Goal: Information Seeking & Learning: Find specific fact

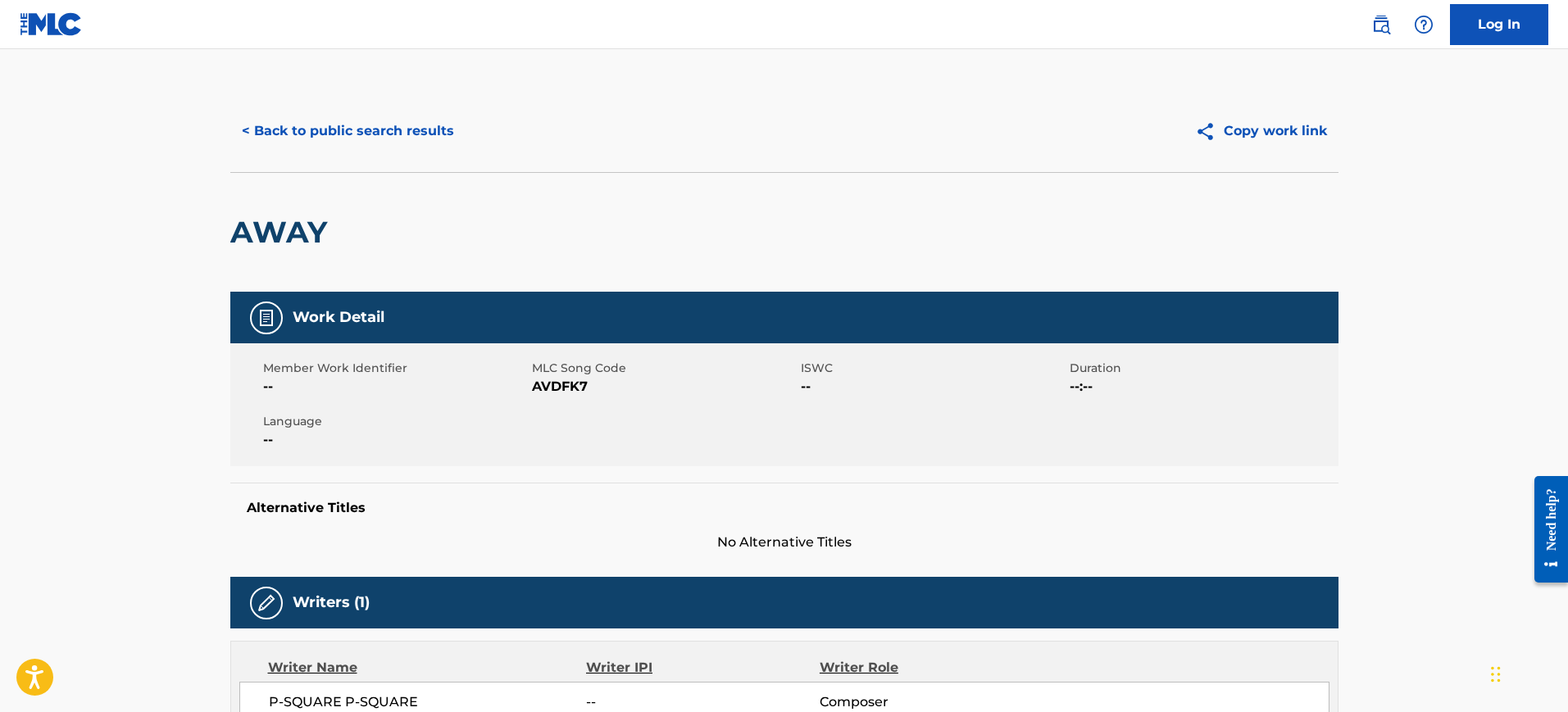
click at [362, 121] on button "< Back to public search results" at bounding box center [347, 132] width 236 height 41
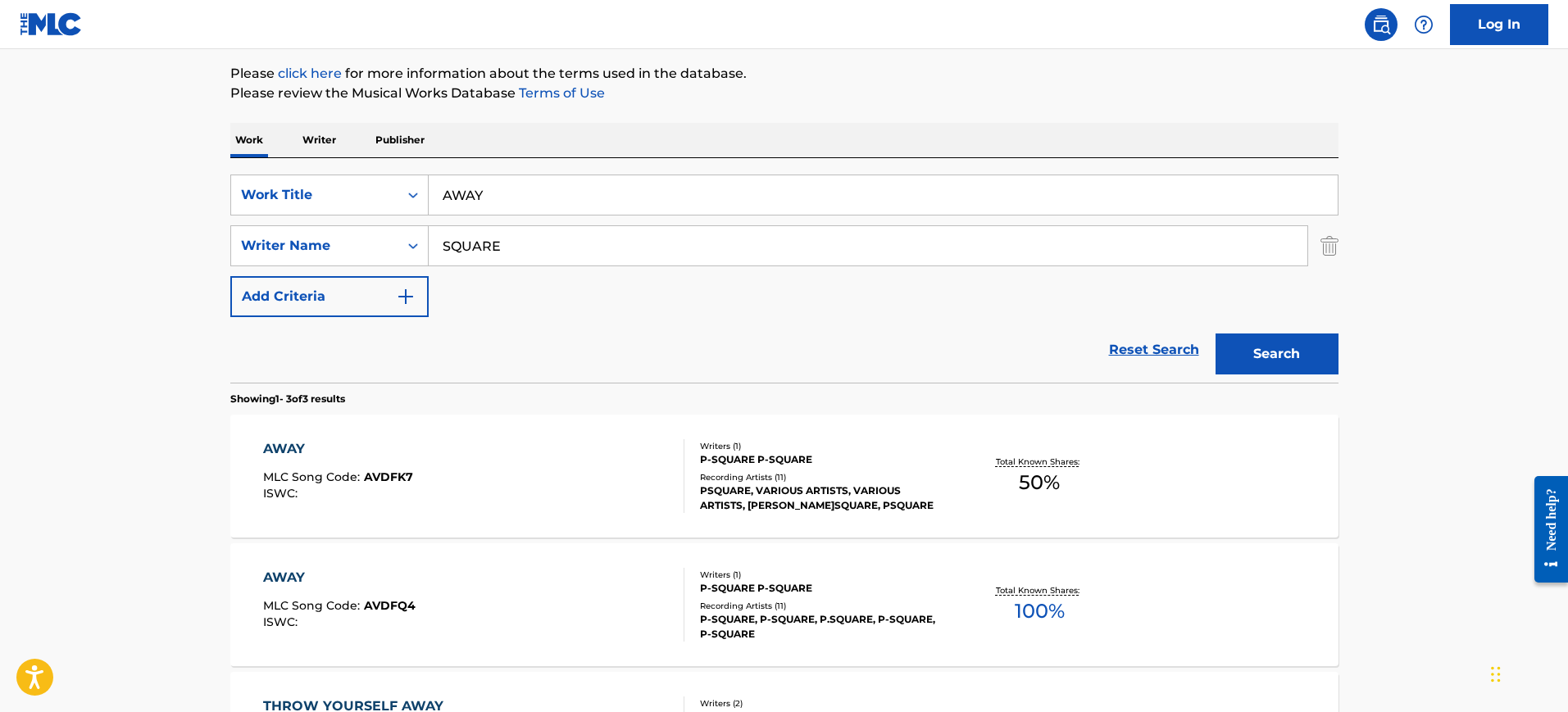
scroll to position [36, 0]
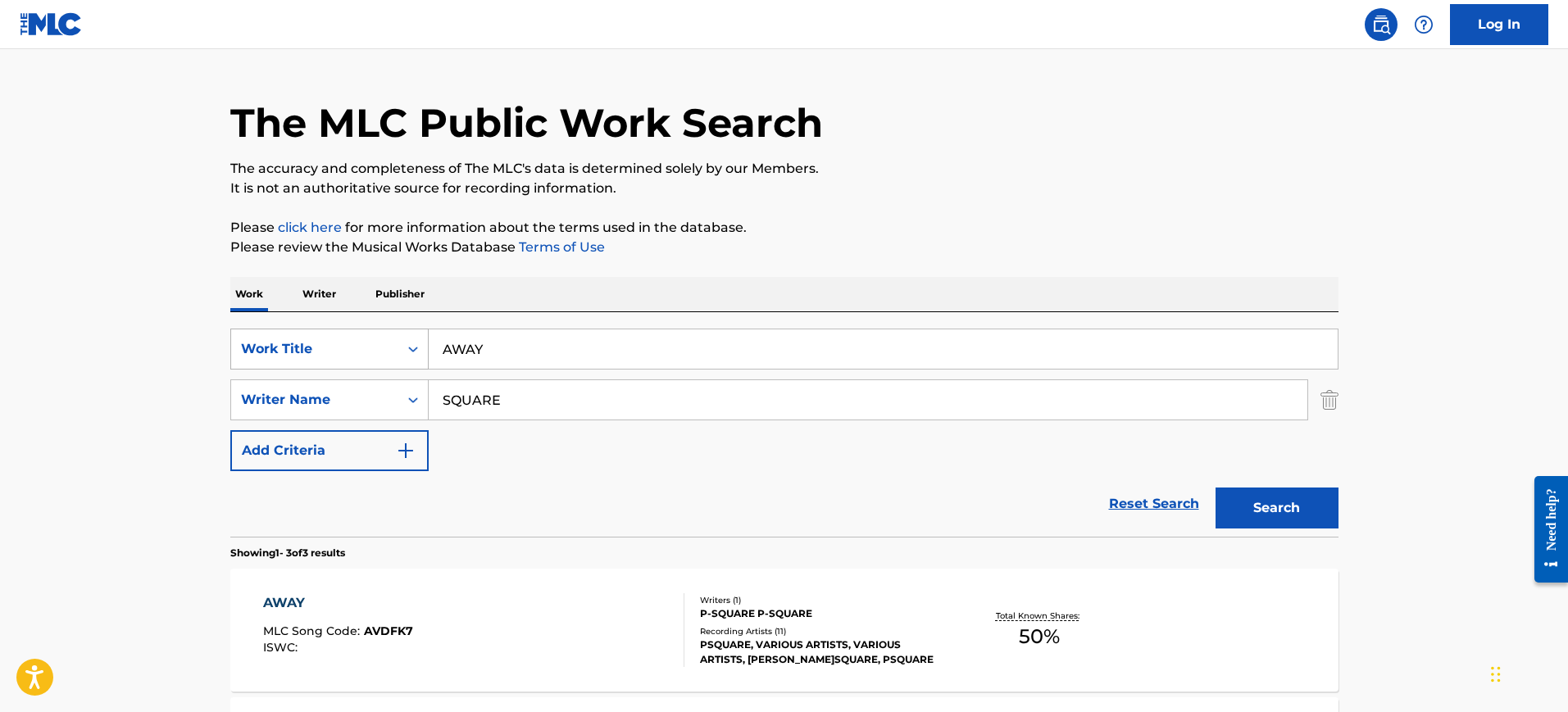
drag, startPoint x: 375, startPoint y: 351, endPoint x: 363, endPoint y: 351, distance: 12.0
click at [363, 351] on div "SearchWithCriteria4e4fbc0d-2d30-4378-8aba-070db2416833 Work Title AWAY" at bounding box center [784, 349] width 1108 height 41
paste input "Fuck It [PERSON_NAME], [PERSON_NAME]"
type input "Fuck It [PERSON_NAME], [PERSON_NAME]"
drag, startPoint x: 531, startPoint y: 391, endPoint x: 381, endPoint y: 399, distance: 150.2
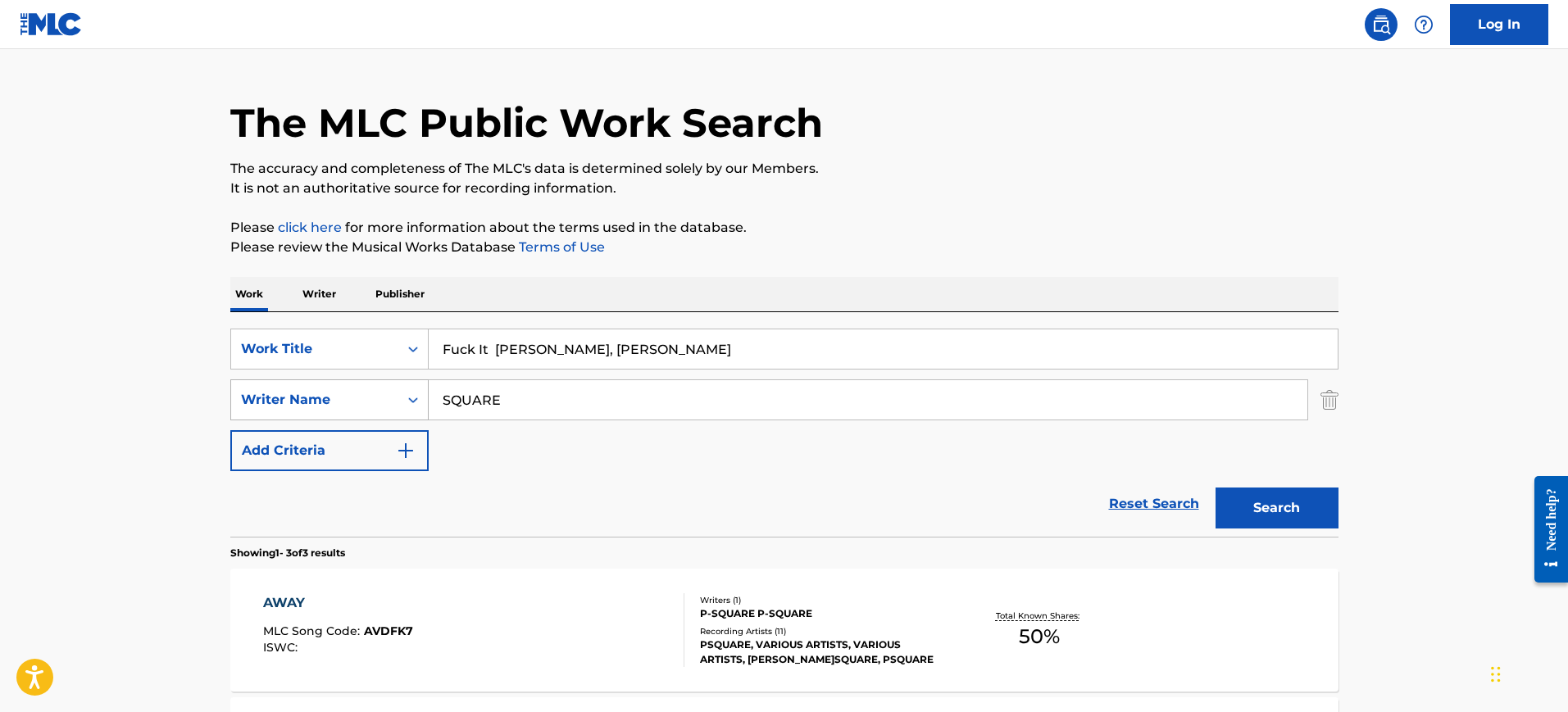
click at [381, 400] on div "SearchWithCriteriaef0234a8-9896-4450-8556-3bd920b45286 Writer Name SQUARE" at bounding box center [784, 400] width 1108 height 41
paste input "Fuck It [PERSON_NAME], [PERSON_NAME]"
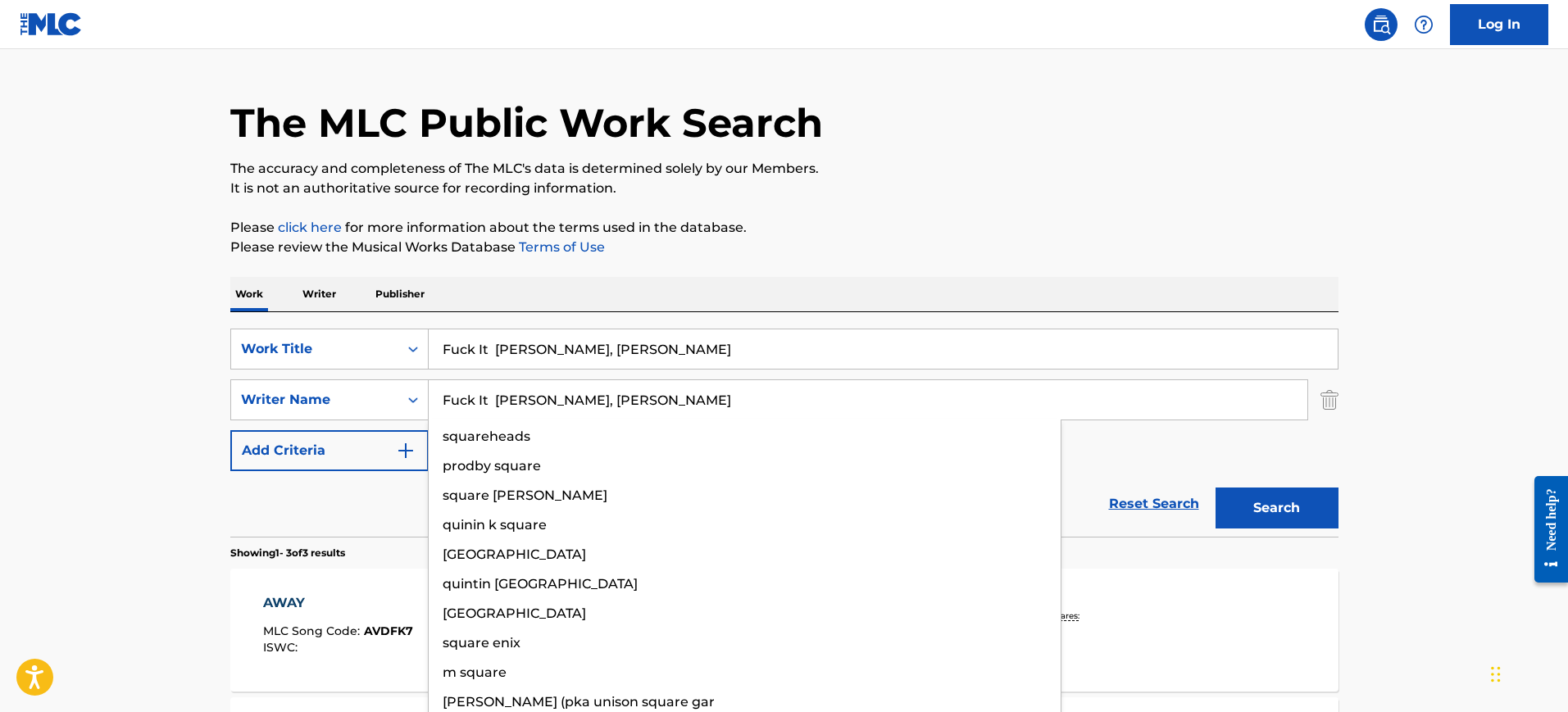
type input "Fuck It [PERSON_NAME], [PERSON_NAME]"
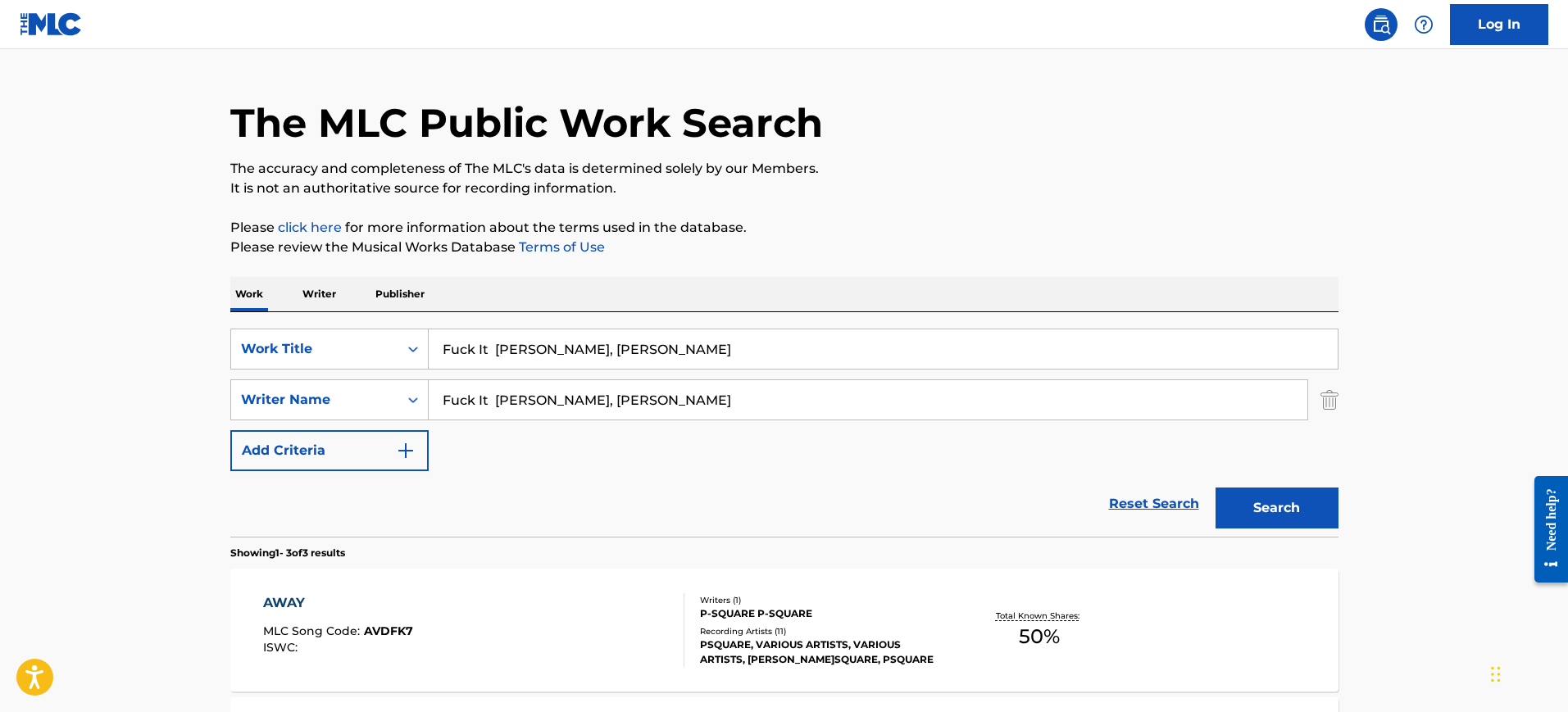
drag, startPoint x: 496, startPoint y: 346, endPoint x: 1096, endPoint y: 390, distance: 601.6
click at [1096, 390] on div "SearchWithCriteria4e4fbc0d-2d30-4378-8aba-070db2416833 Work Title Fuck It [PERS…" at bounding box center [784, 399] width 1108 height 142
type input "Fuck It"
click at [875, 273] on div "The MLC Public Work Search The accuracy and completeness of The MLC's data is d…" at bounding box center [784, 539] width 1147 height 972
drag, startPoint x: 548, startPoint y: 402, endPoint x: 256, endPoint y: 403, distance: 292.0
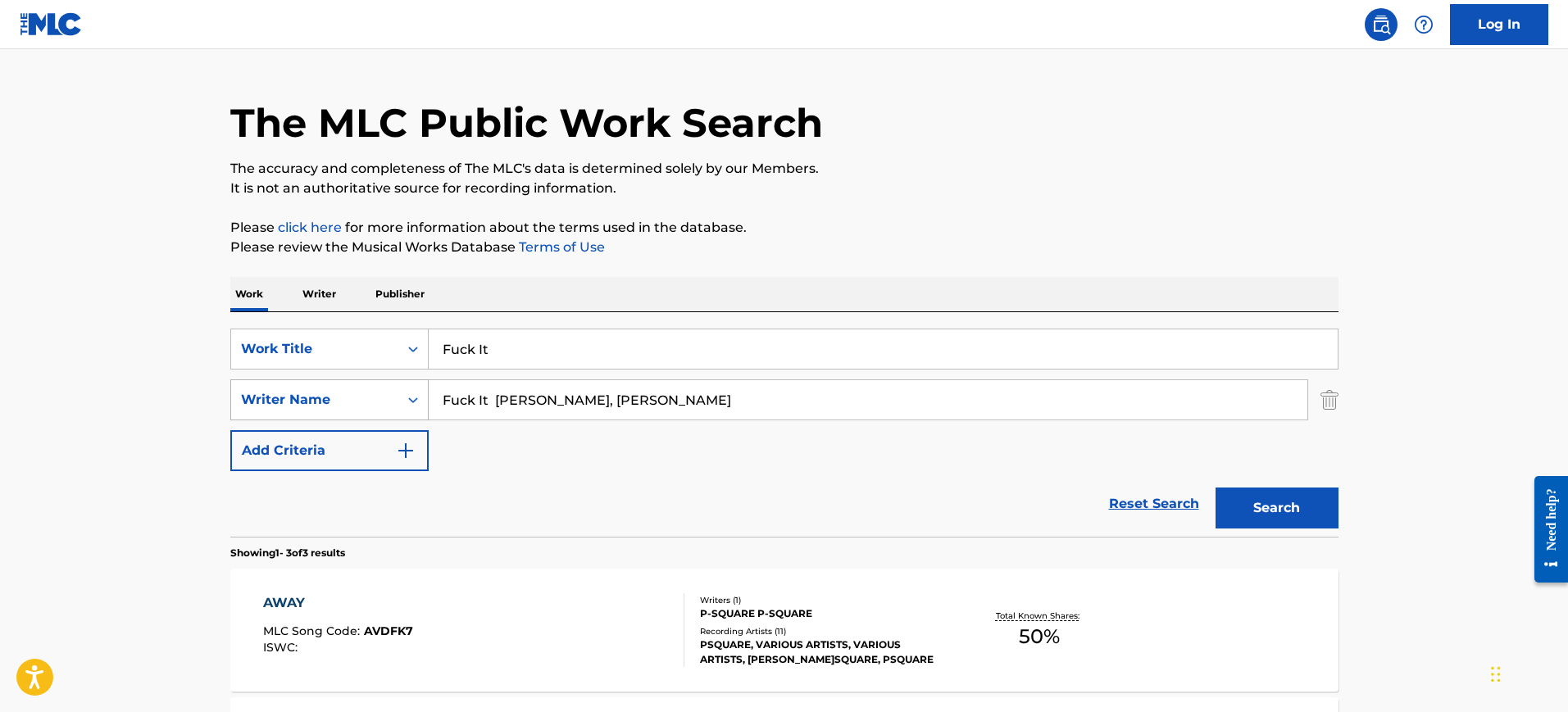
click at [236, 409] on div "SearchWithCriteriaef0234a8-9896-4450-8556-3bd920b45286 Writer Name Fuck It [PER…" at bounding box center [784, 400] width 1108 height 41
click at [722, 254] on p "Please review the Musical Works Database Terms of Use" at bounding box center [784, 247] width 1108 height 20
drag, startPoint x: 509, startPoint y: 399, endPoint x: 841, endPoint y: 399, distance: 332.0
click at [841, 399] on input "[PERSON_NAME], [PERSON_NAME]" at bounding box center [868, 400] width 878 height 39
type input "[PERSON_NAME]"
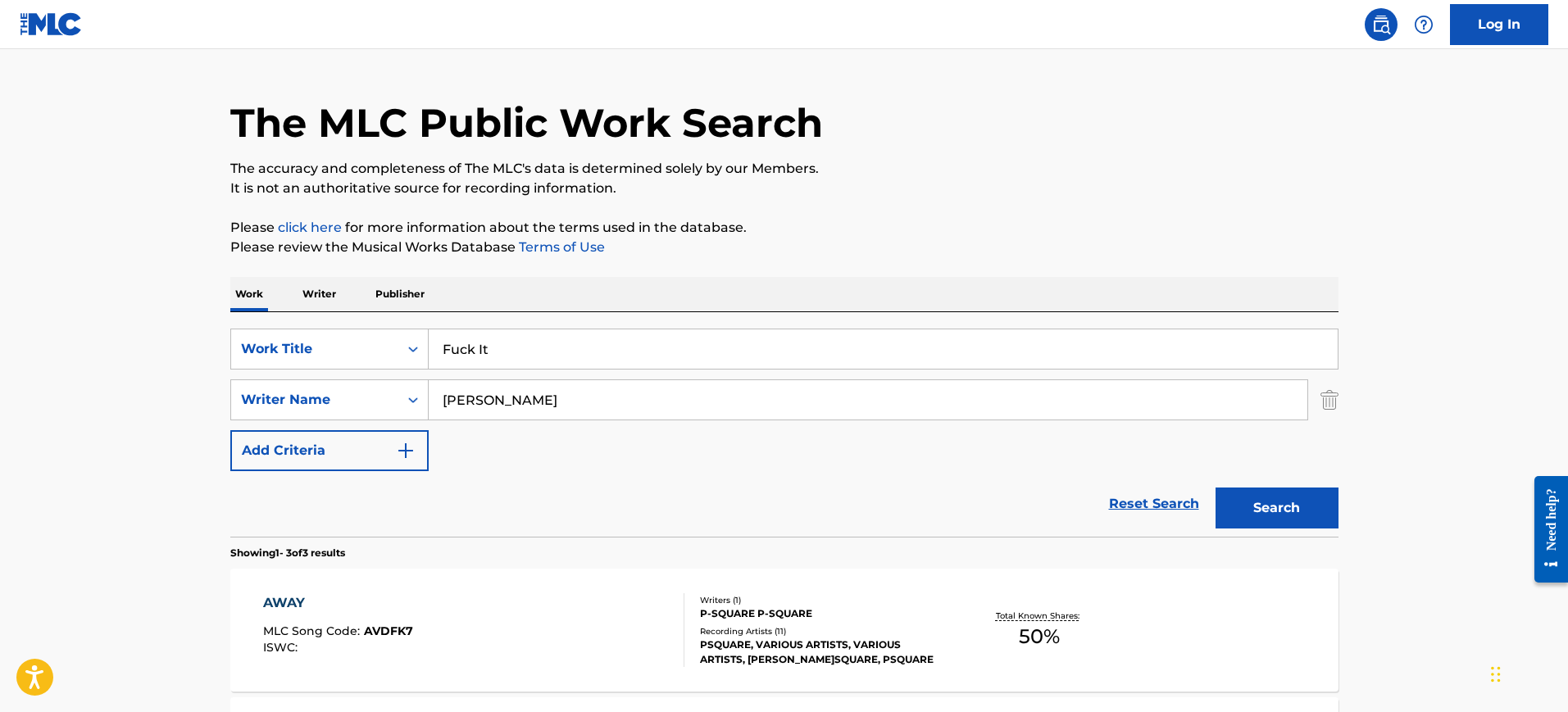
click at [1215, 487] on button "Search" at bounding box center [1276, 508] width 123 height 41
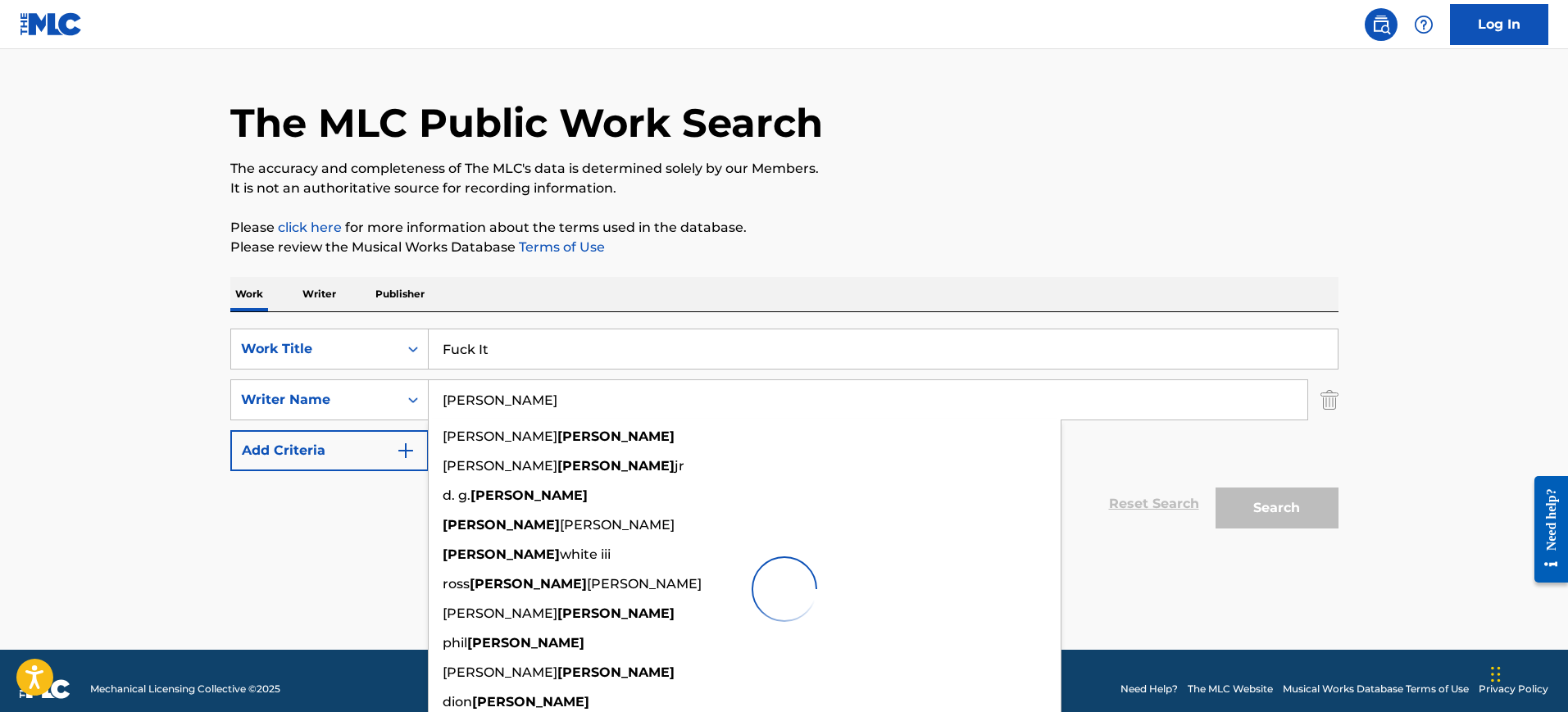
click at [827, 245] on p "Please review the Musical Works Database Terms of Use" at bounding box center [784, 247] width 1108 height 20
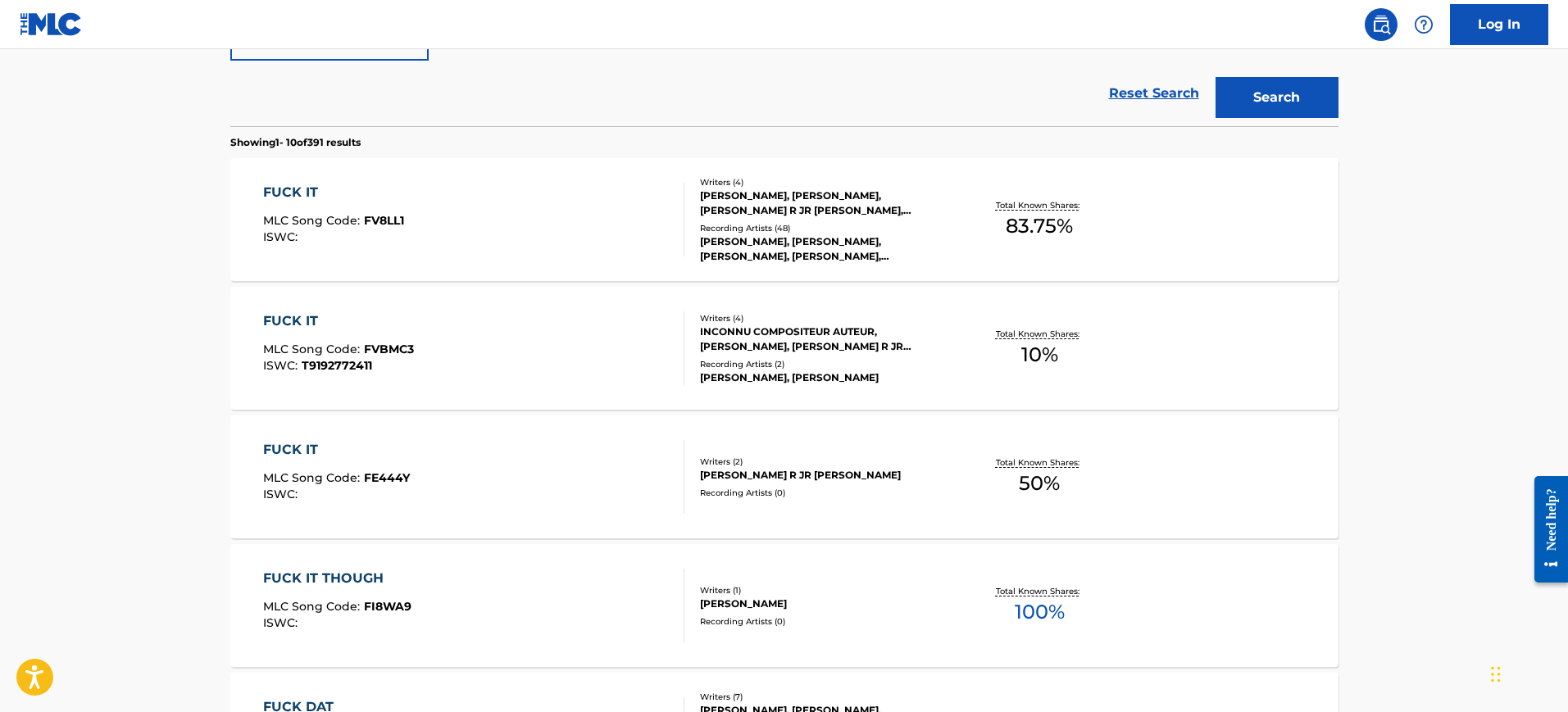
scroll to position [446, 0]
